Goal: Task Accomplishment & Management: Manage account settings

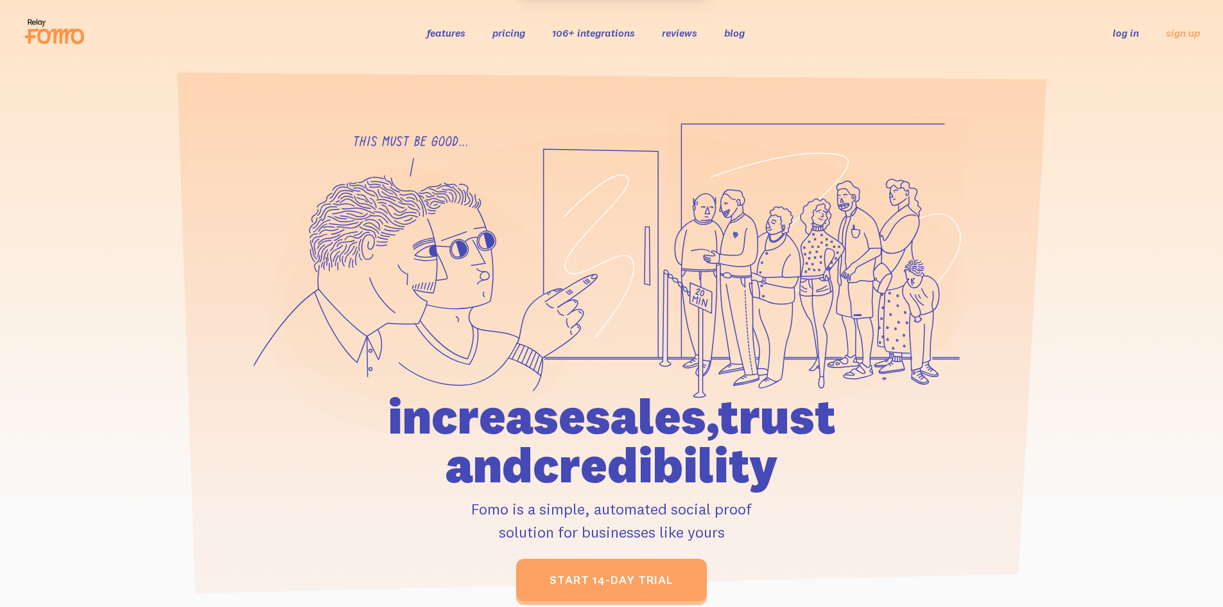
click at [1124, 35] on link "log in" at bounding box center [1126, 32] width 26 height 13
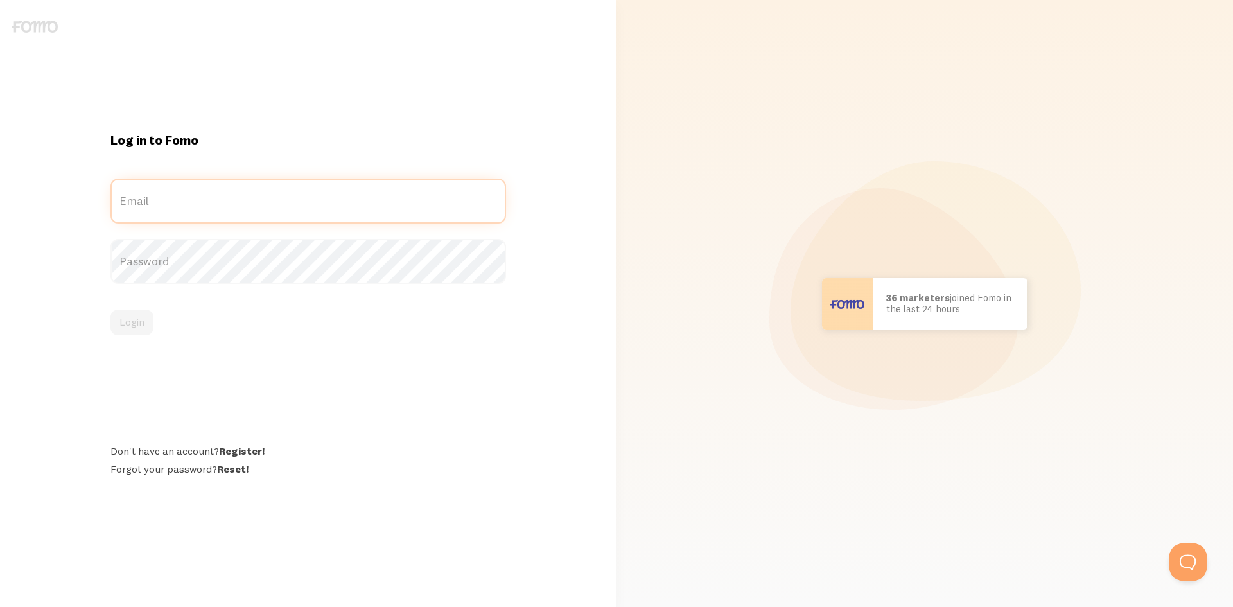
type input "[EMAIL_ADDRESS][DOMAIN_NAME]"
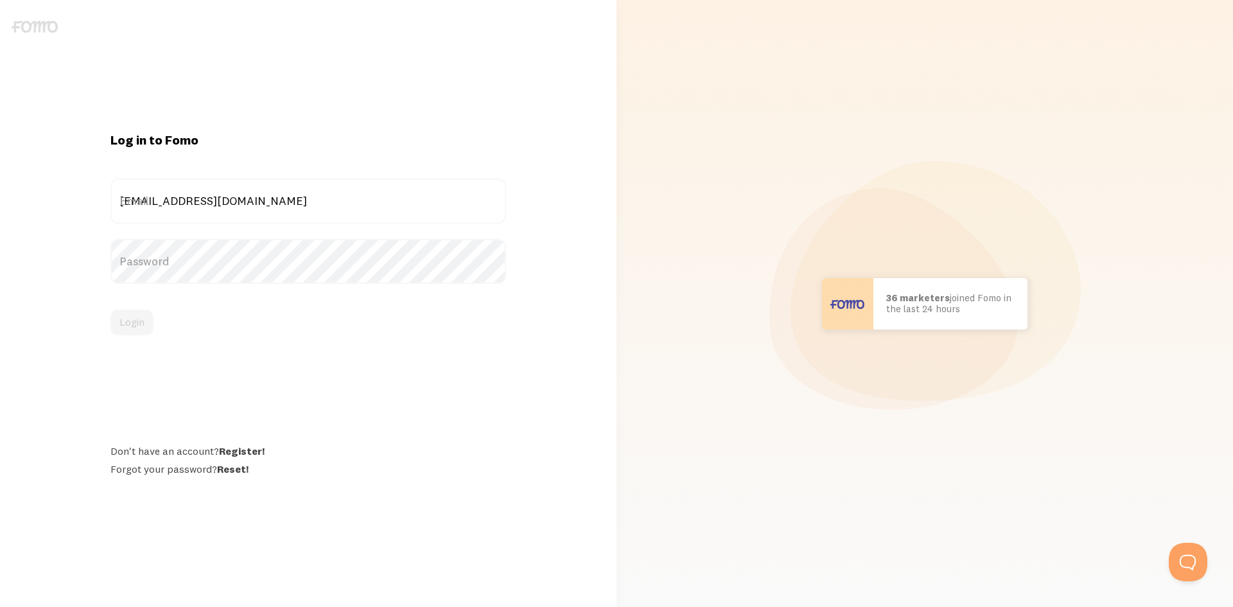
click at [132, 328] on div "Login" at bounding box center [308, 322] width 396 height 26
click at [142, 324] on button "Login" at bounding box center [131, 322] width 43 height 26
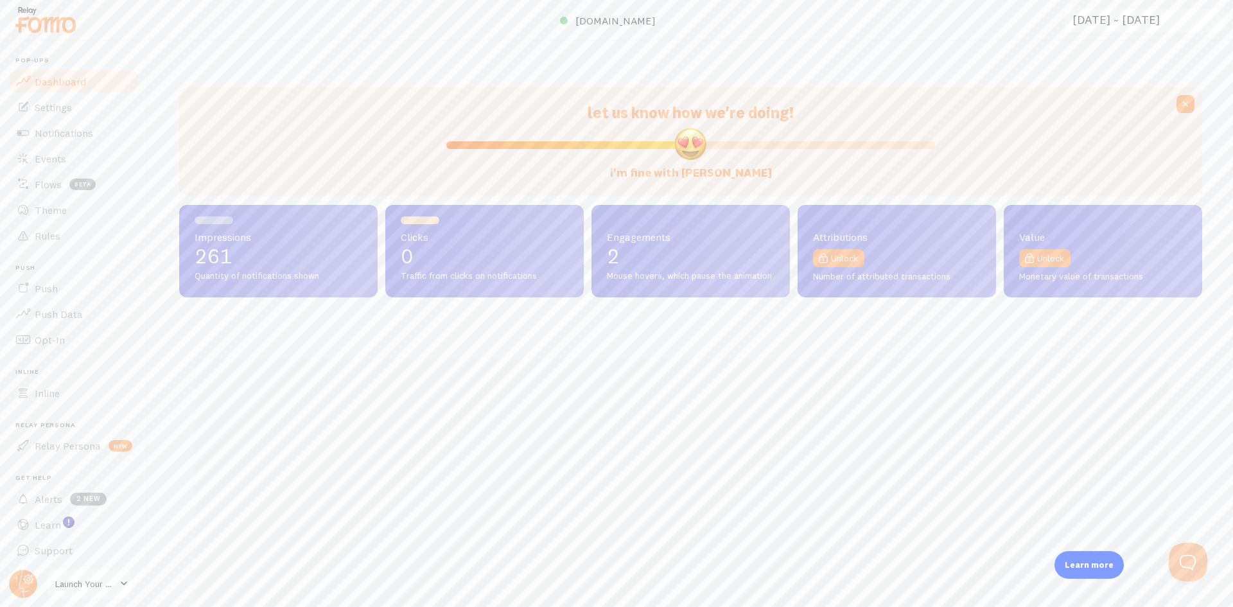
scroll to position [337, 1013]
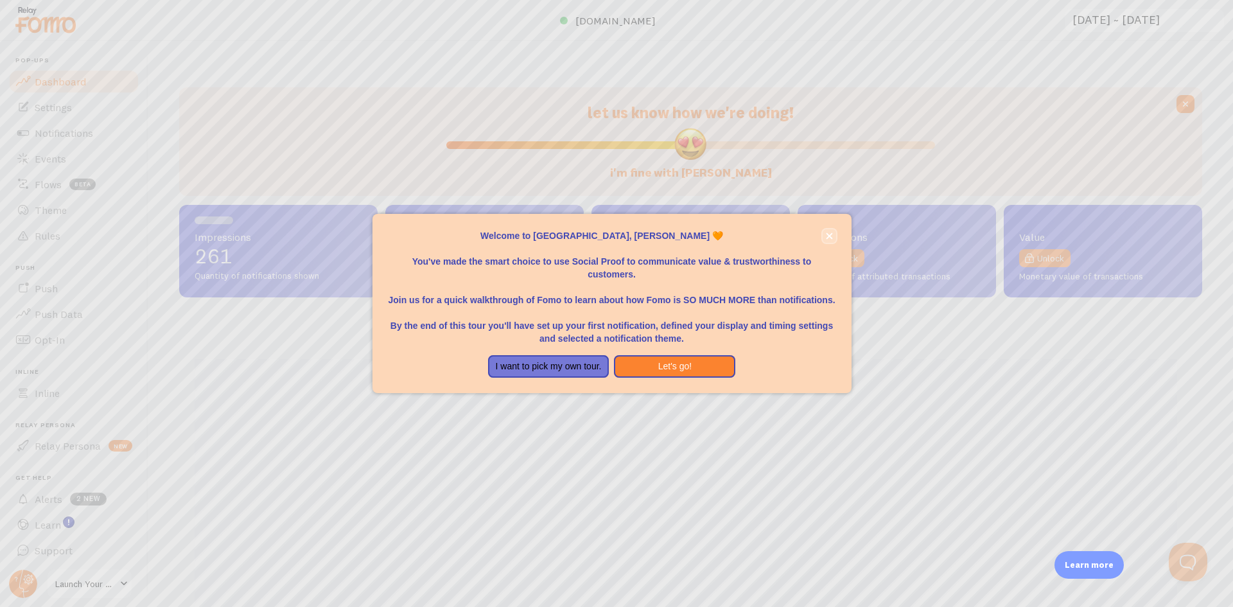
click at [829, 236] on icon "close," at bounding box center [829, 235] width 6 height 6
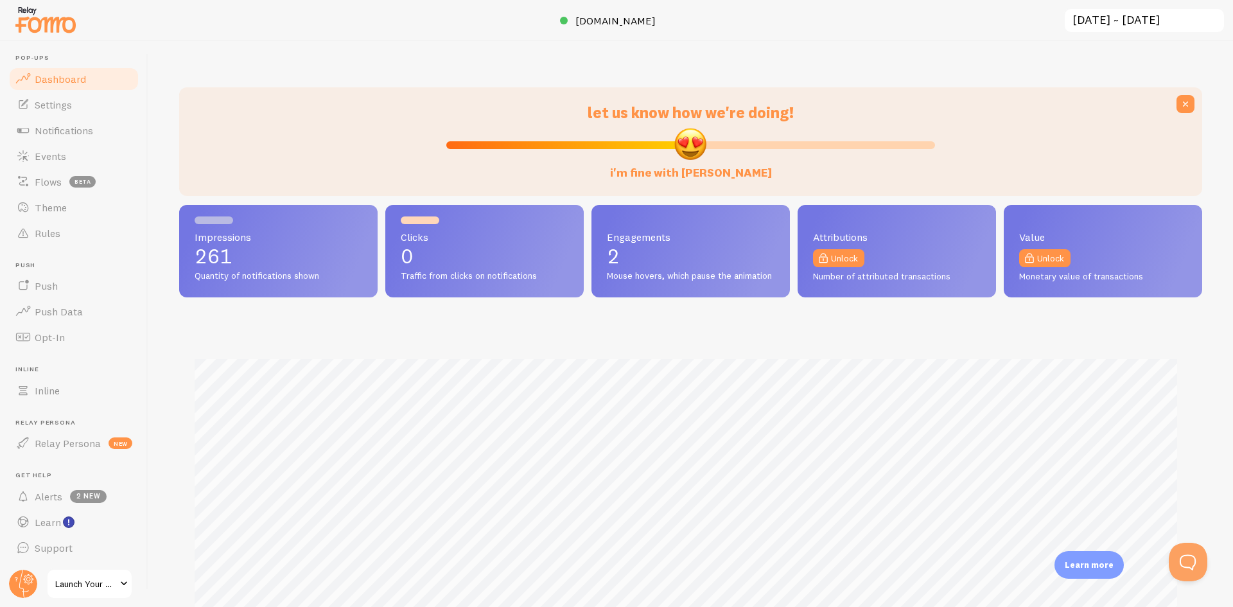
scroll to position [0, 0]
click at [69, 111] on span "Settings" at bounding box center [53, 107] width 37 height 13
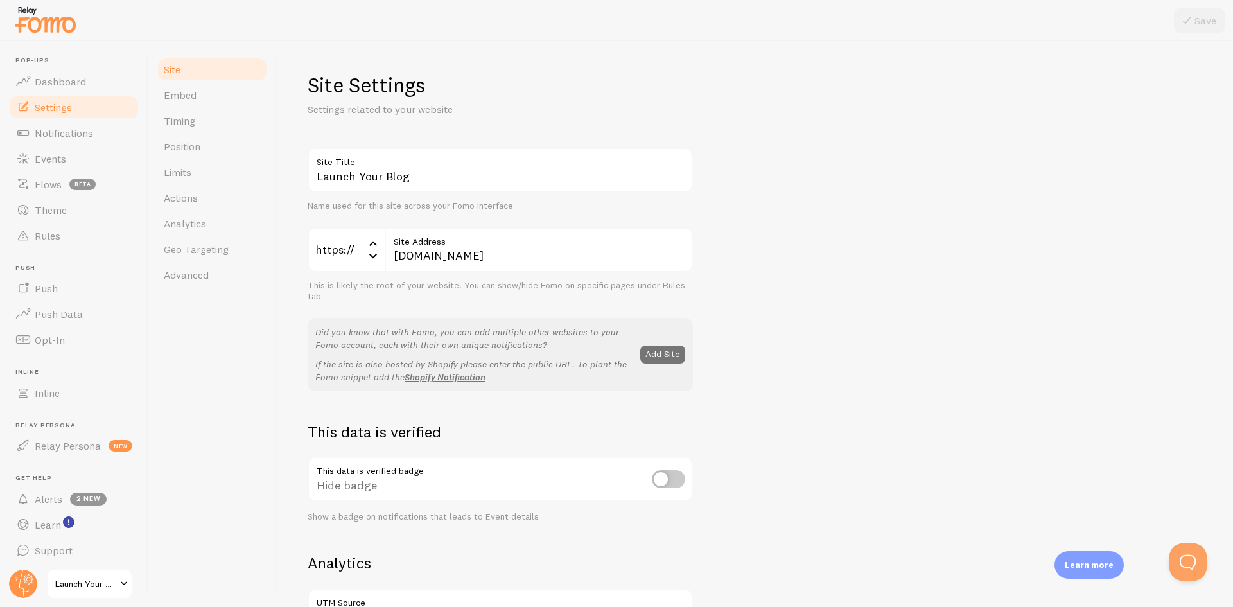
scroll to position [3, 0]
click at [74, 580] on span "Launch Your Blog" at bounding box center [85, 583] width 61 height 15
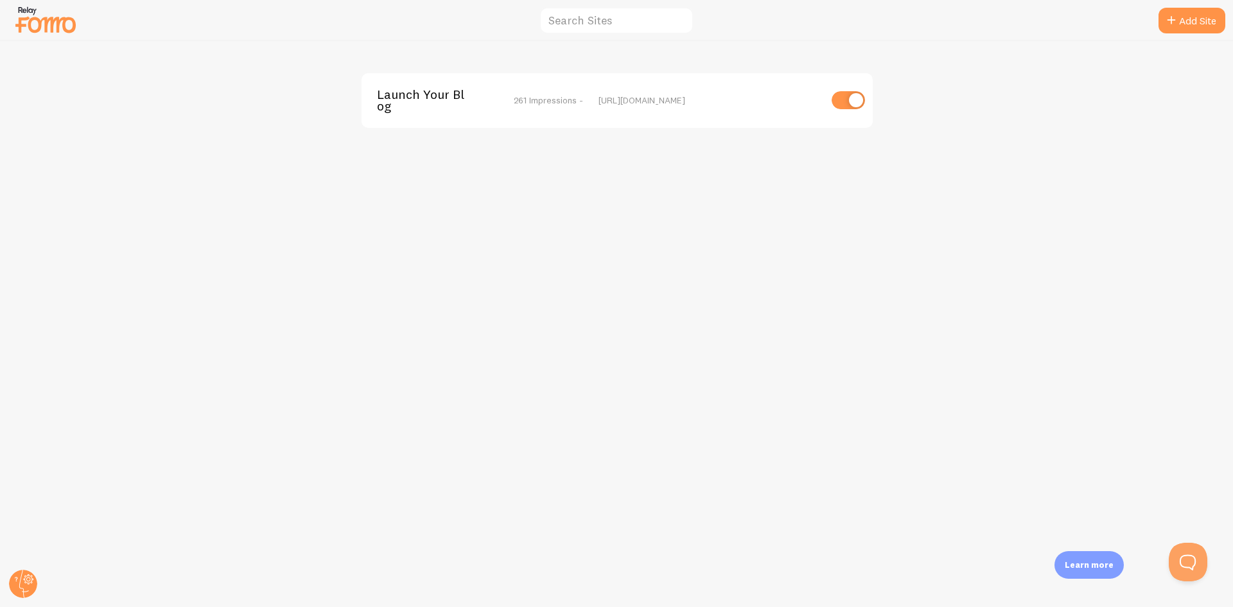
click at [747, 114] on div "Launch Your Blog 261 Impressions - [URL][DOMAIN_NAME]" at bounding box center [616, 100] width 511 height 55
click at [662, 99] on div "[URL][DOMAIN_NAME]" at bounding box center [709, 100] width 222 height 12
click at [517, 401] on div "Launch Your Blog 261 Impressions - [URL][DOMAIN_NAME]" at bounding box center [617, 324] width 1232 height 566
click at [35, 586] on circle at bounding box center [23, 584] width 28 height 28
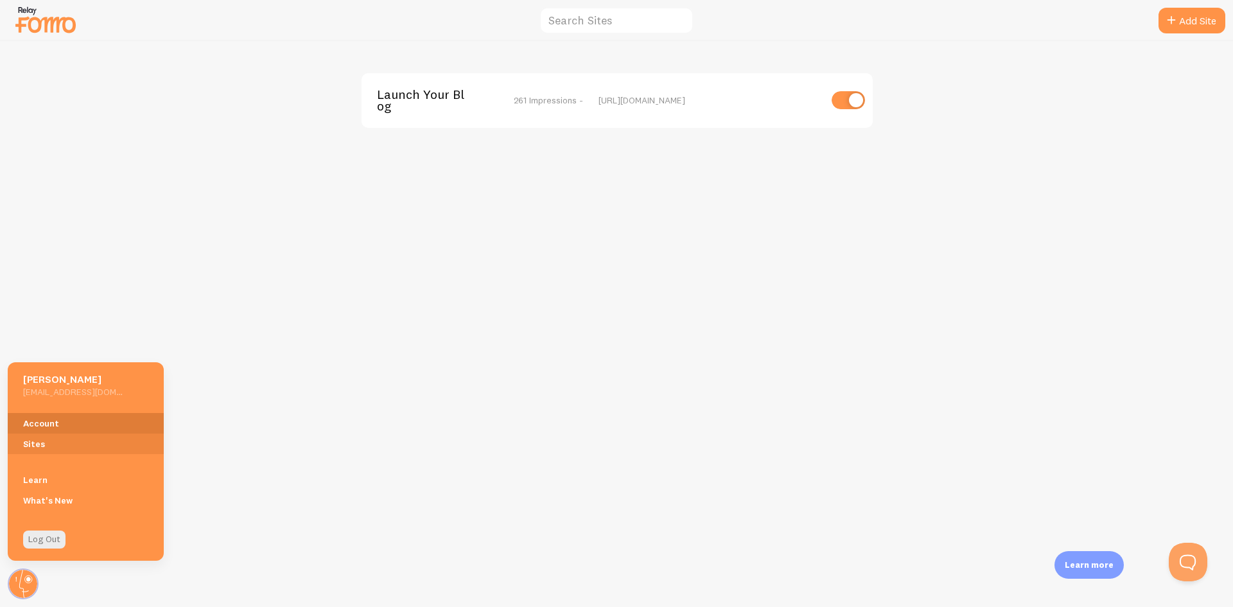
click at [101, 423] on link "Account" at bounding box center [86, 423] width 156 height 21
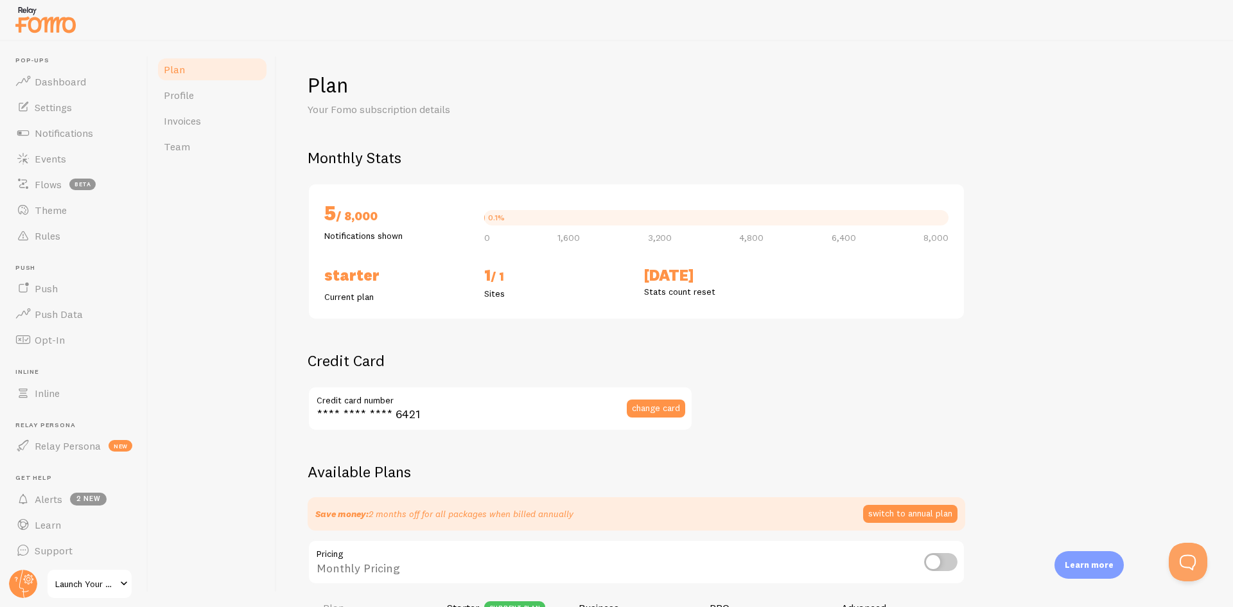
checkbox input "true"
click at [665, 406] on span "change card" at bounding box center [656, 407] width 48 height 9
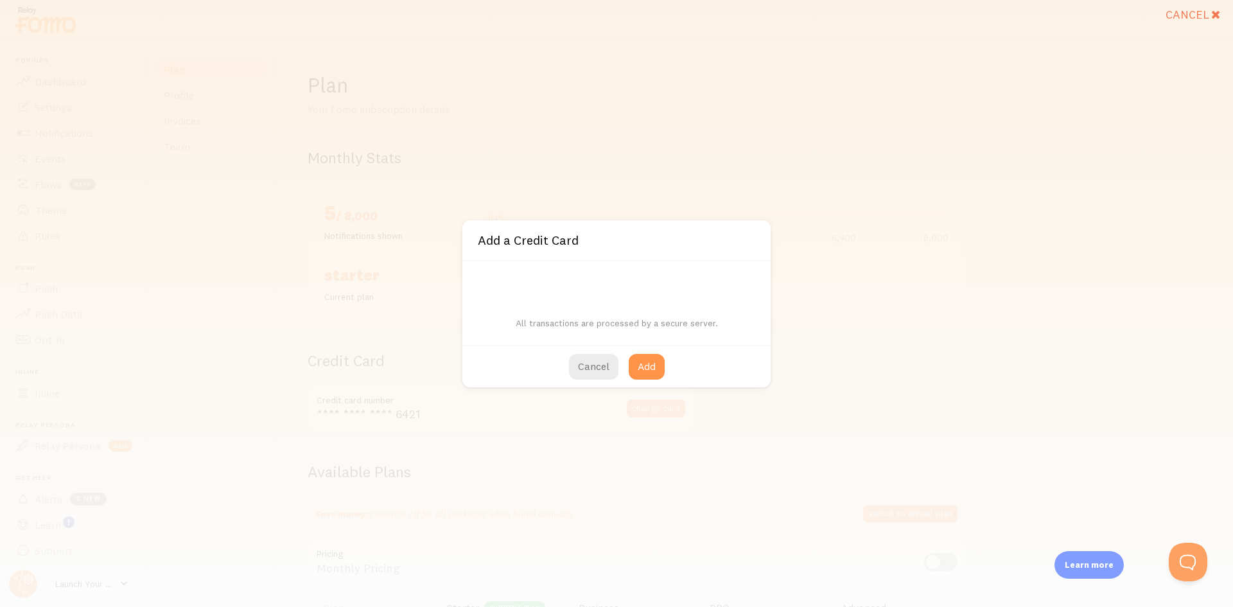
click at [580, 290] on div "All transactions are processed by a secure server." at bounding box center [616, 302] width 308 height 83
click at [652, 365] on button "Add" at bounding box center [647, 367] width 36 height 26
type input "**** **** **** 4960"
